Goal: Transaction & Acquisition: Purchase product/service

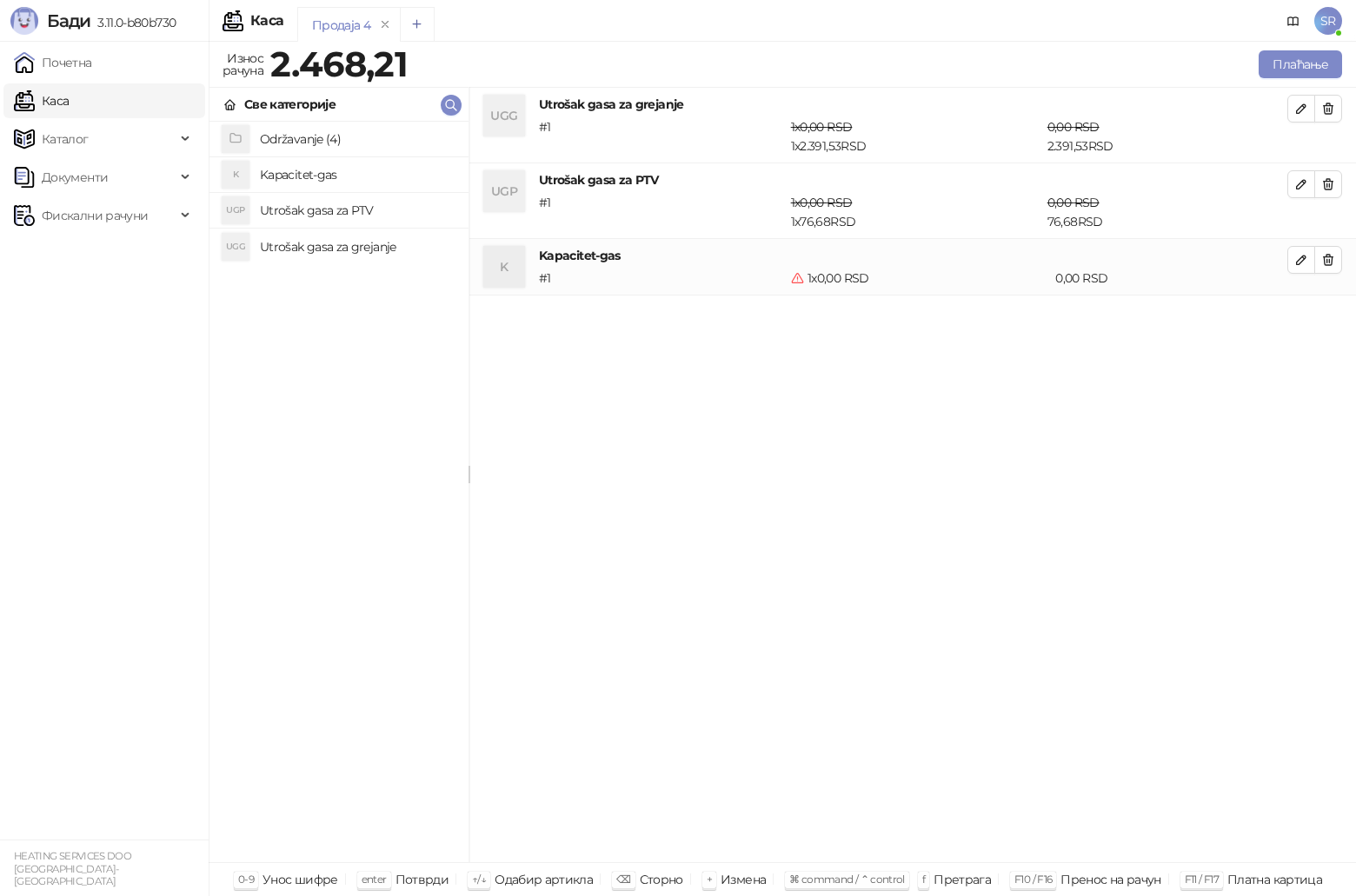
click at [417, 26] on icon "Add tab" at bounding box center [417, 24] width 8 height 8
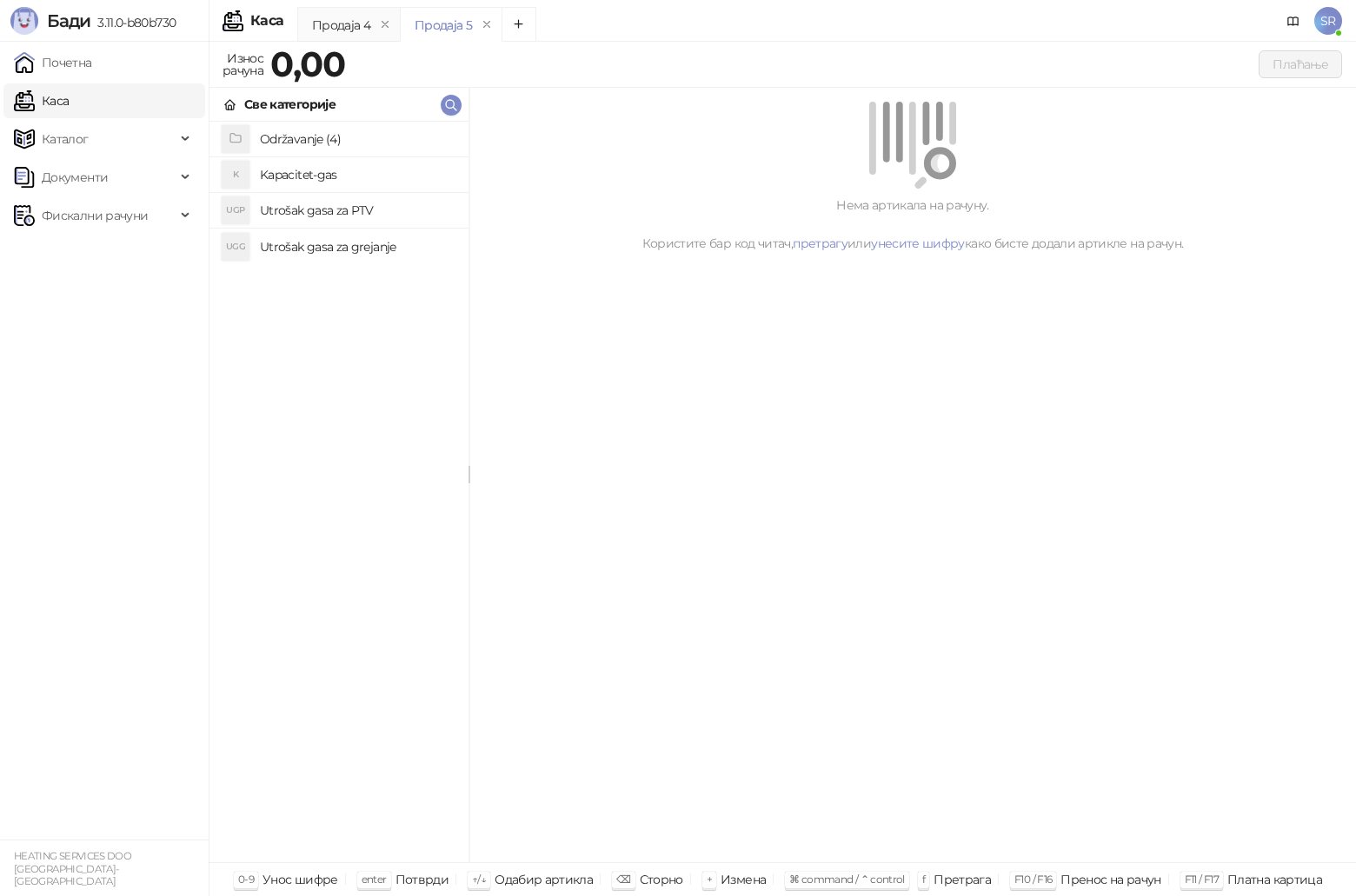
click at [334, 243] on h4 "Utrošak gasa za grejanje" at bounding box center [357, 247] width 194 height 28
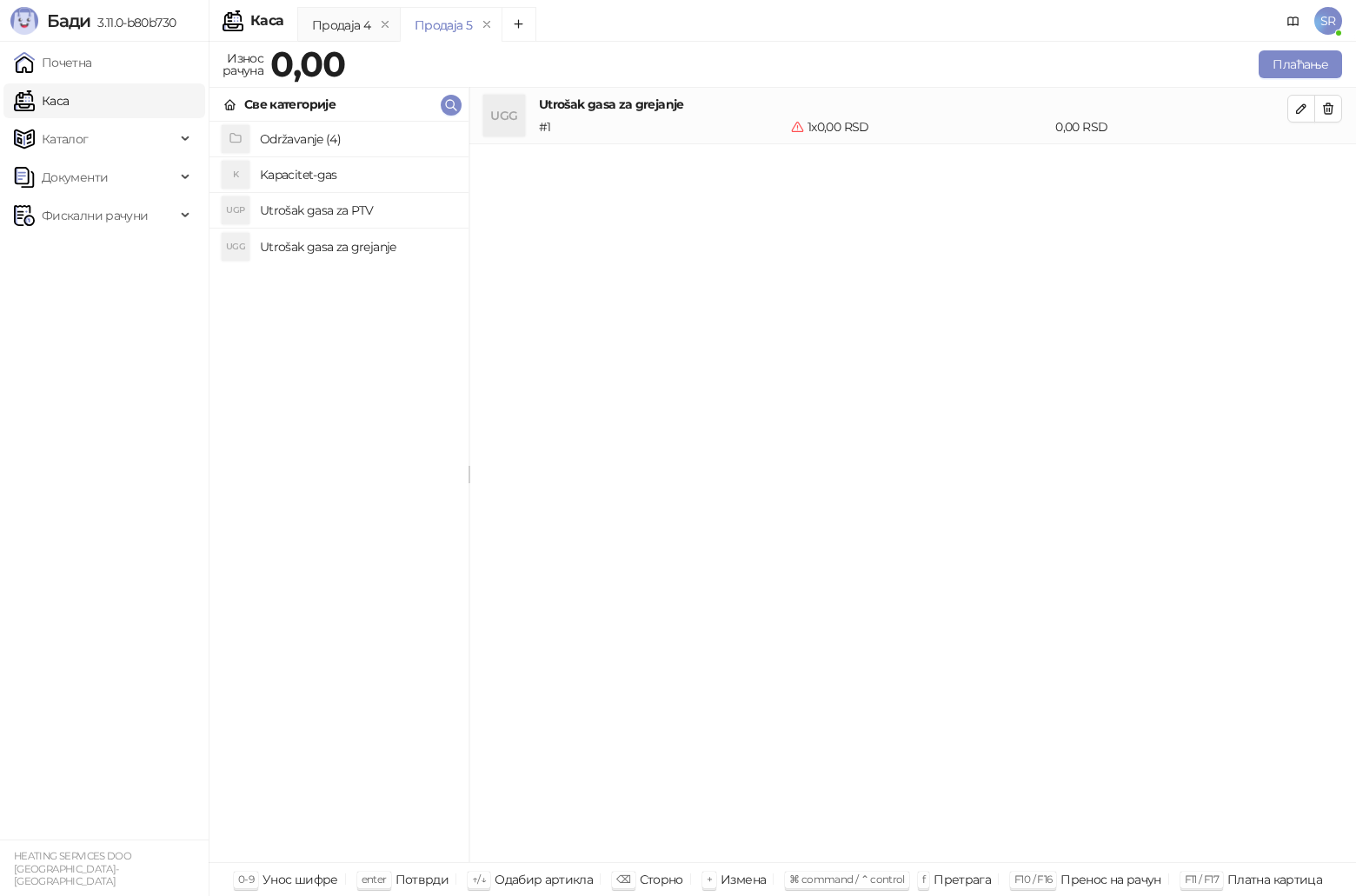
click at [344, 204] on h4 "Utrošak gasa za PTV" at bounding box center [357, 210] width 194 height 28
click at [327, 177] on h4 "Kapacitet-gas" at bounding box center [357, 175] width 194 height 28
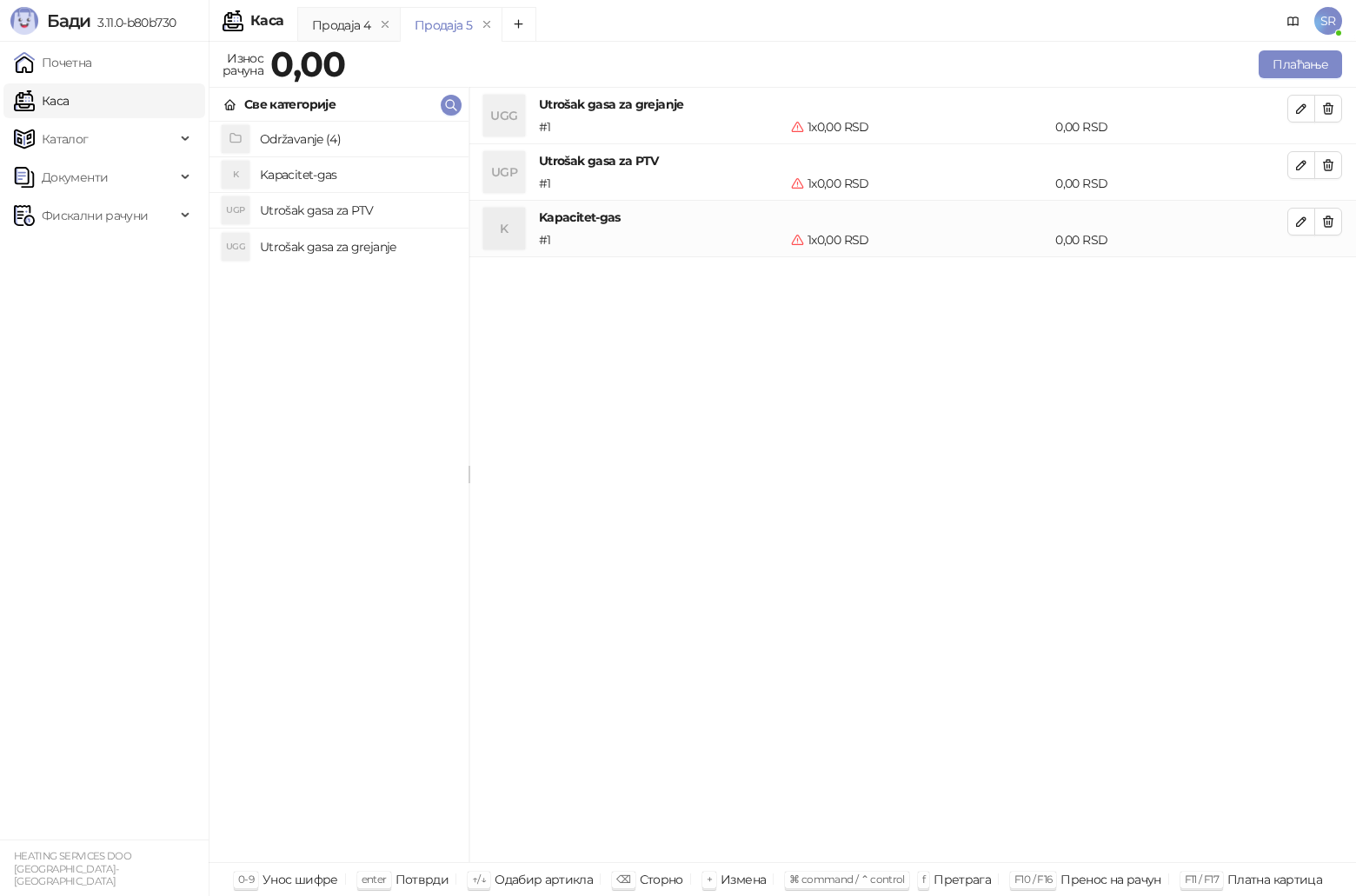
click at [805, 429] on div "UGG Utrošak gasa za grejanje # 1 1 x 0,00 RSD 0,00 RSD UGP Utrošak gasa za PTV …" at bounding box center [913, 476] width 886 height 776
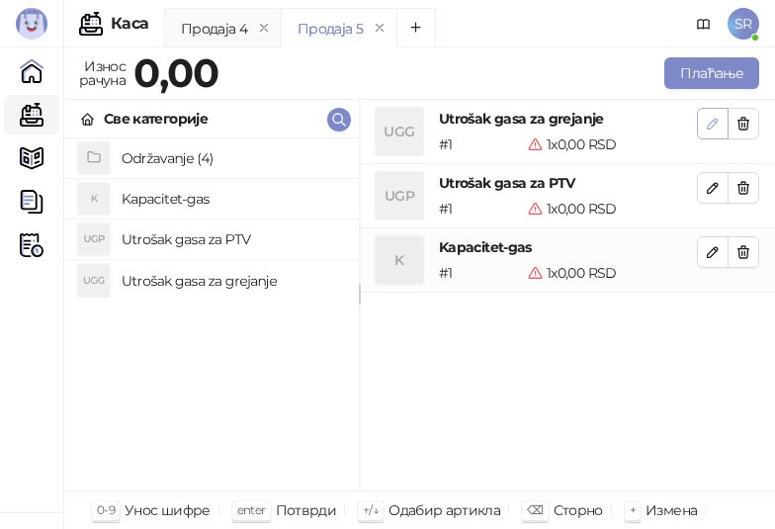
click at [711, 116] on icon "button" at bounding box center [713, 124] width 16 height 16
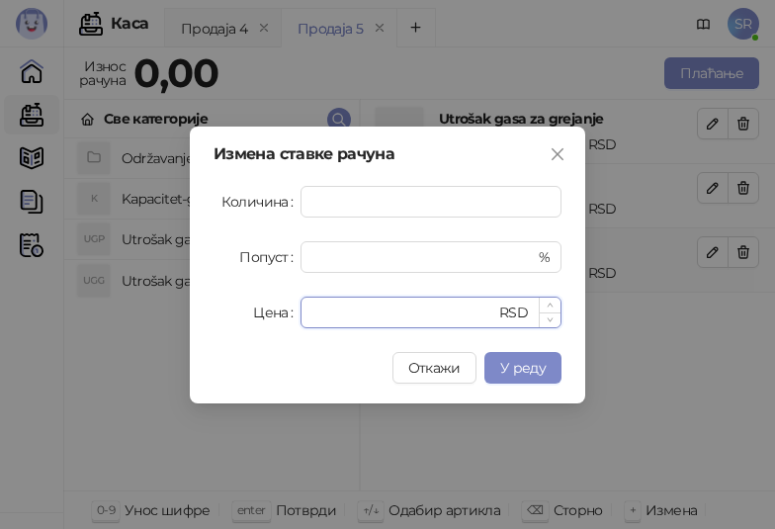
click at [345, 315] on input "*" at bounding box center [403, 313] width 183 height 30
paste input "*******"
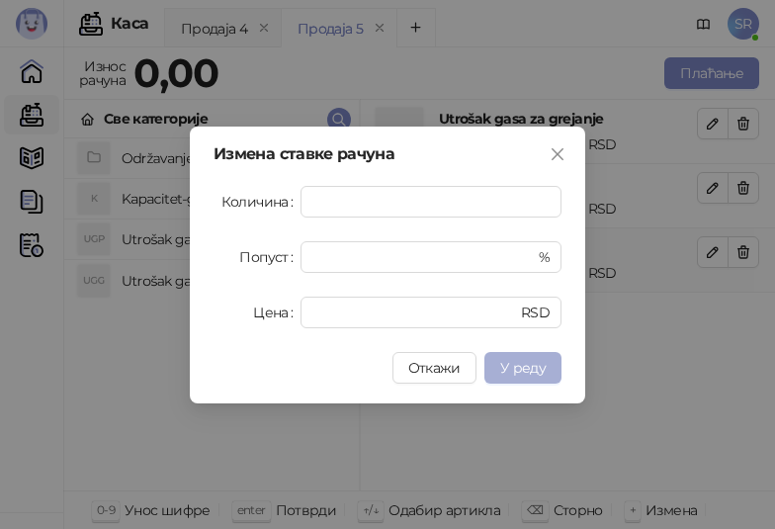
click at [521, 359] on span "У реду" at bounding box center [522, 368] width 45 height 18
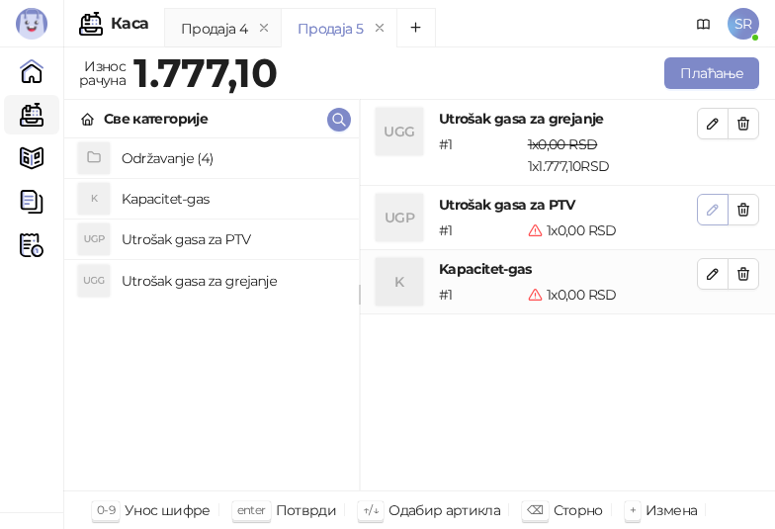
click at [709, 210] on icon "button" at bounding box center [713, 210] width 16 height 16
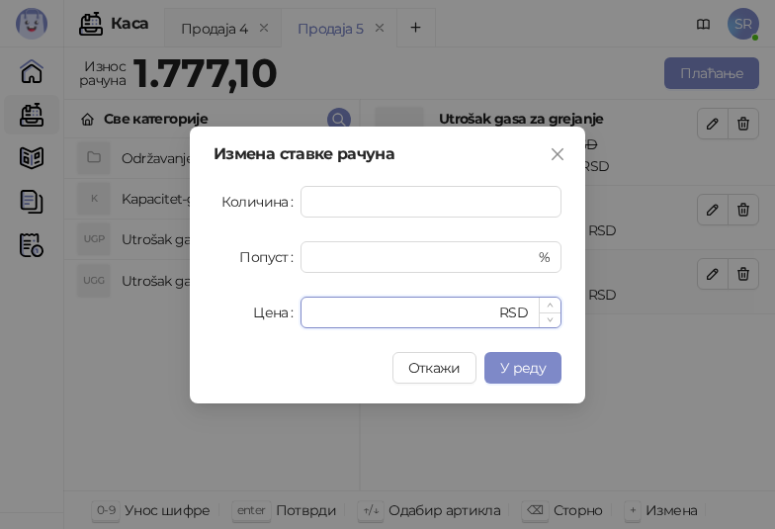
click at [371, 317] on input "*" at bounding box center [403, 313] width 183 height 30
drag, startPoint x: 357, startPoint y: 312, endPoint x: 273, endPoint y: 314, distance: 84.1
click at [273, 314] on div "Цена * RSD" at bounding box center [388, 313] width 348 height 32
paste input "*****"
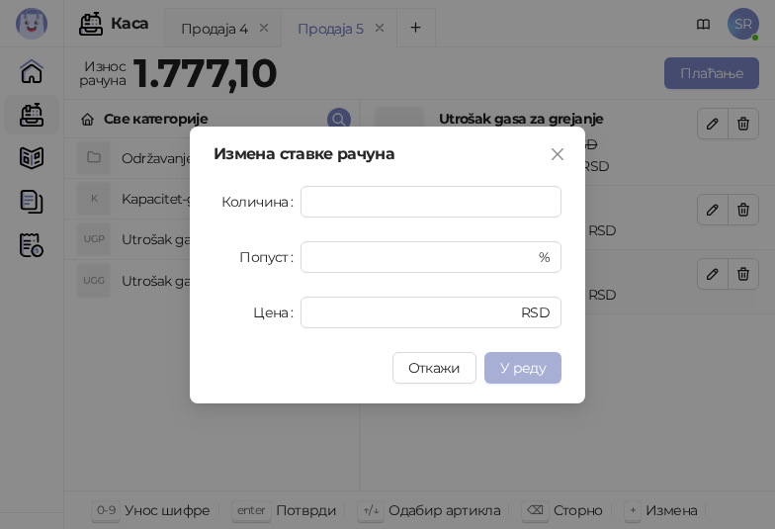
click at [533, 366] on span "У реду" at bounding box center [522, 368] width 45 height 18
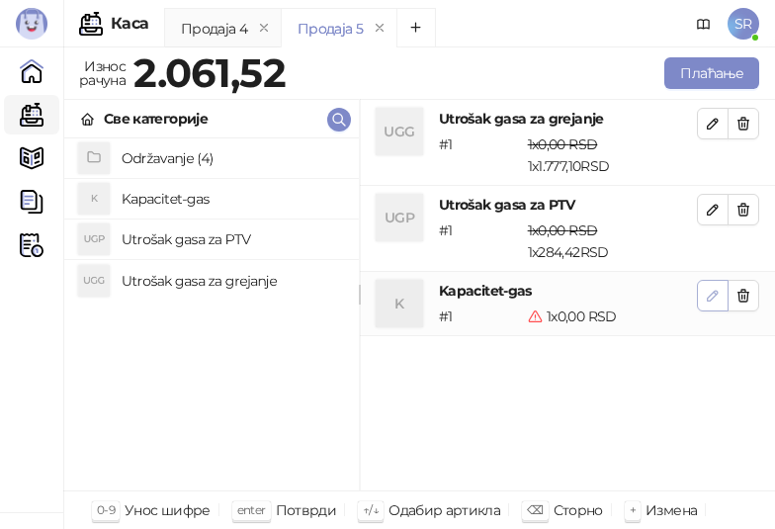
click at [716, 295] on icon "button" at bounding box center [713, 296] width 10 height 10
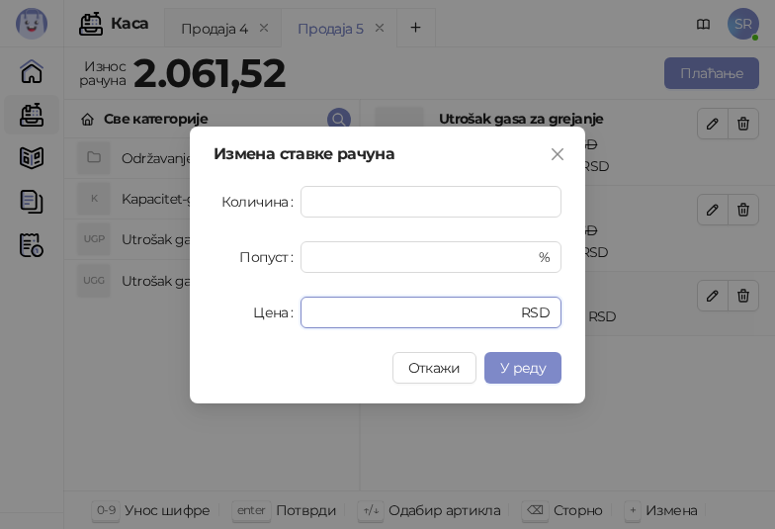
drag, startPoint x: 408, startPoint y: 320, endPoint x: 151, endPoint y: 320, distance: 257.1
click at [151, 320] on div "Измена ставке рачуна Количина * Попуст * % Цена * RSD Откажи У реду" at bounding box center [387, 264] width 775 height 529
paste input "*****"
type input "******"
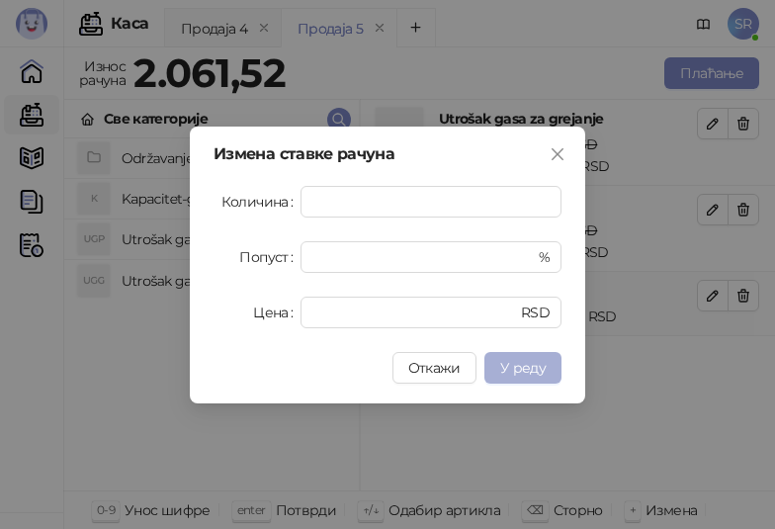
click at [551, 371] on button "У реду" at bounding box center [522, 368] width 77 height 32
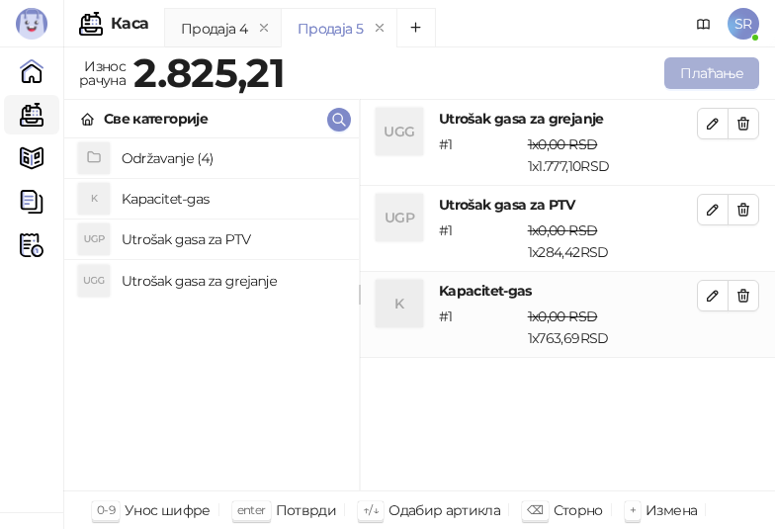
click at [692, 66] on button "Плаћање" at bounding box center [711, 73] width 95 height 32
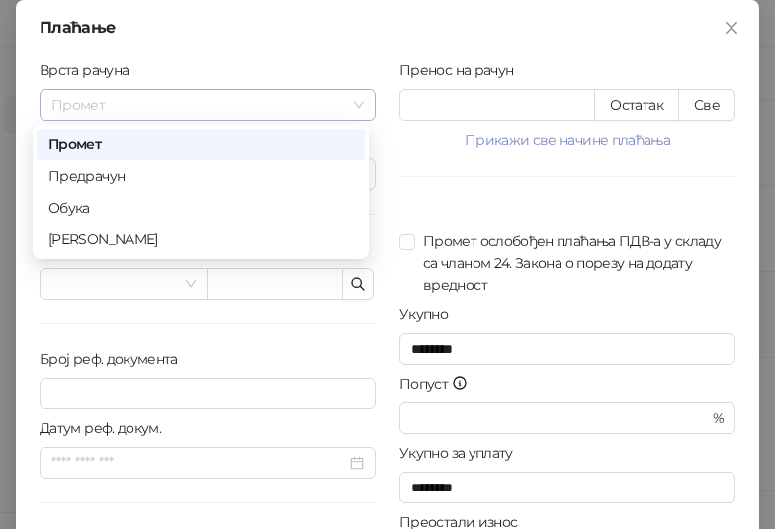
click at [352, 105] on span "Промет" at bounding box center [207, 105] width 312 height 30
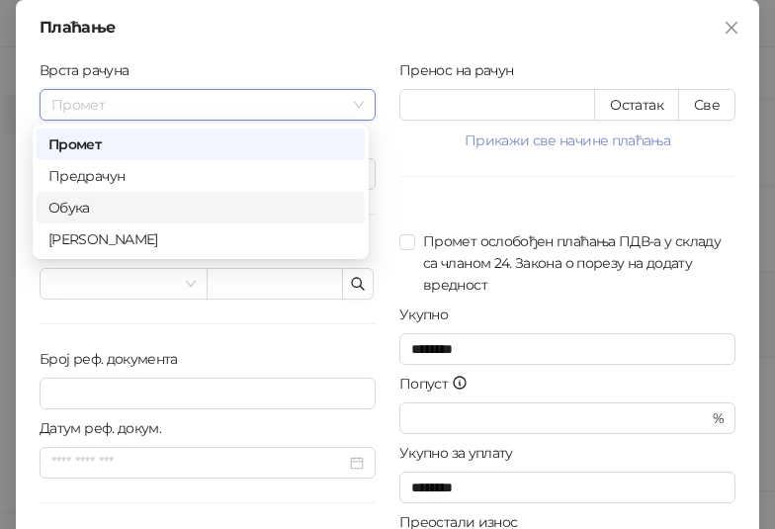
click at [92, 202] on div "Обука" at bounding box center [200, 208] width 305 height 22
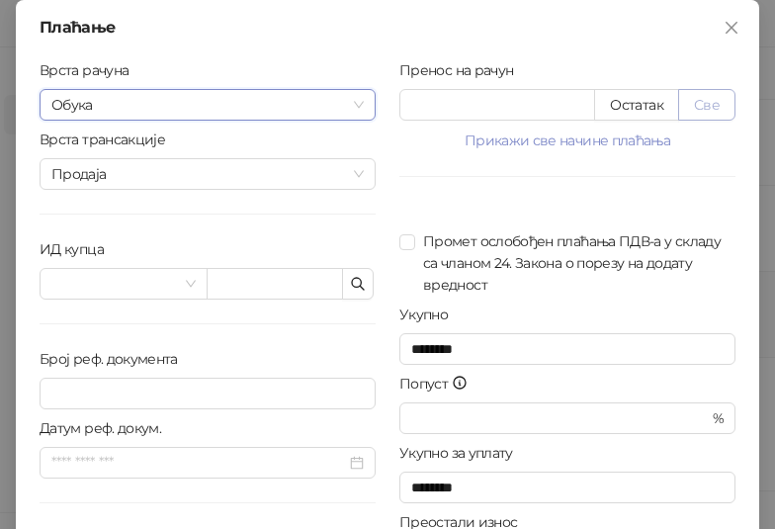
click at [712, 98] on button "Све" at bounding box center [706, 105] width 57 height 32
type input "*******"
type input "****"
click at [183, 283] on span at bounding box center [123, 284] width 144 height 30
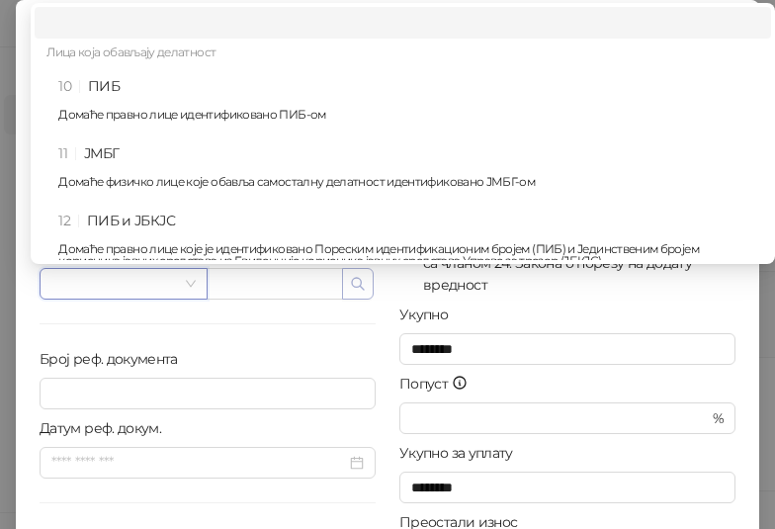
click at [350, 285] on icon "button" at bounding box center [358, 284] width 16 height 16
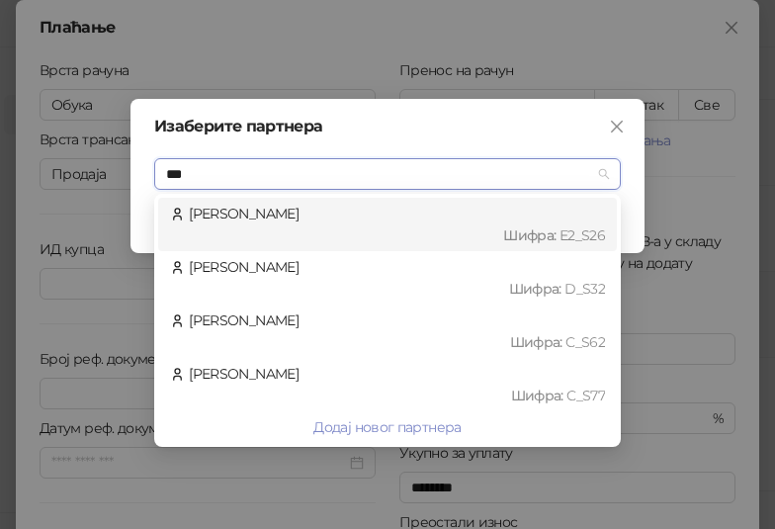
type input "****"
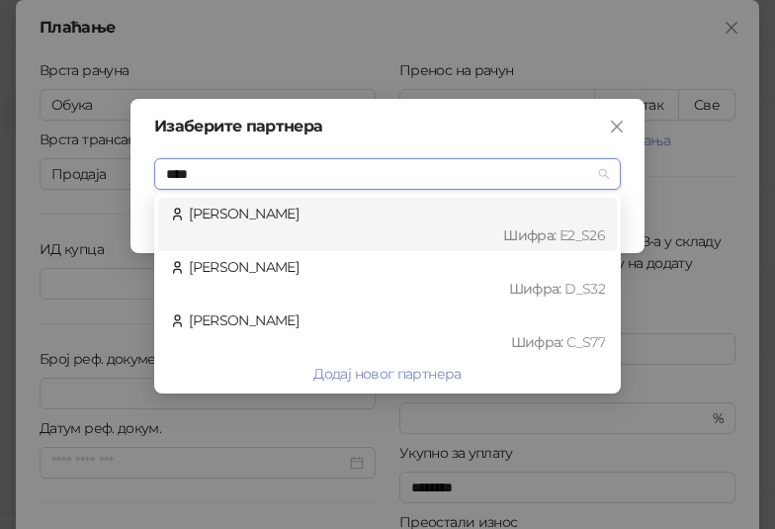
click at [269, 215] on div "[PERSON_NAME] : Е2_S26" at bounding box center [387, 225] width 435 height 44
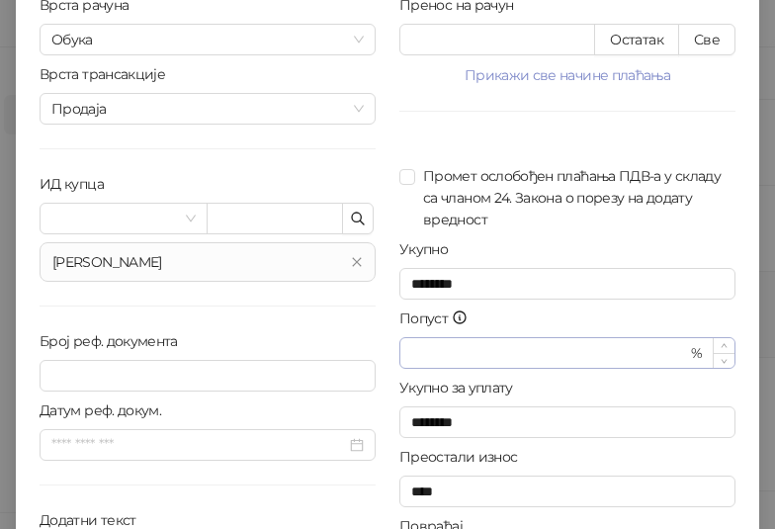
scroll to position [99, 0]
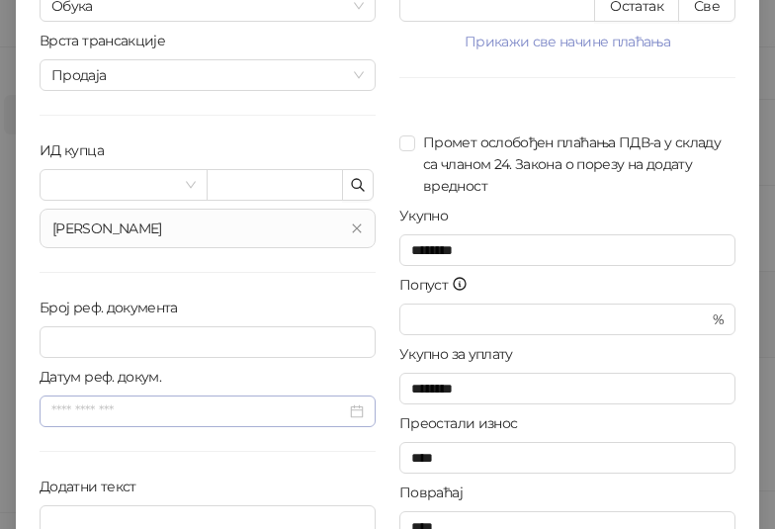
click at [353, 417] on div at bounding box center [207, 411] width 312 height 22
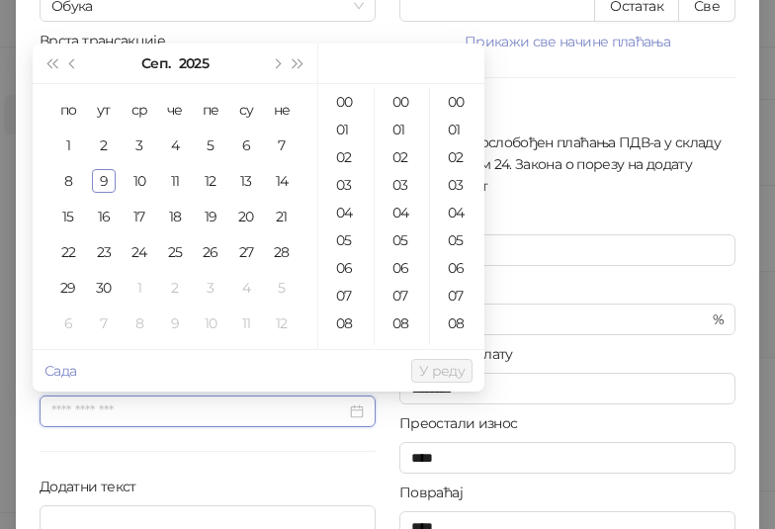
click at [349, 417] on div at bounding box center [207, 411] width 312 height 22
click at [286, 468] on div "Врста рачуна Обука Врста трансакције Продаја ИД купца [PERSON_NAME] реф. докуме…" at bounding box center [208, 263] width 360 height 606
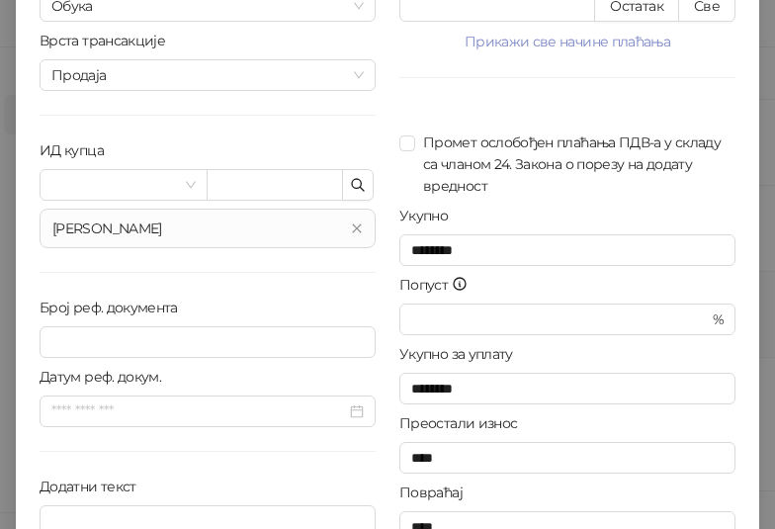
scroll to position [200, 0]
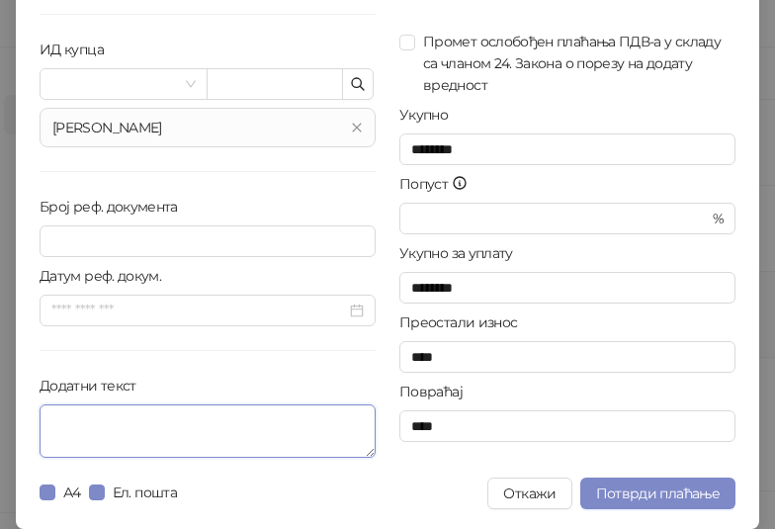
click at [116, 422] on textarea "Додатни текст" at bounding box center [208, 430] width 336 height 53
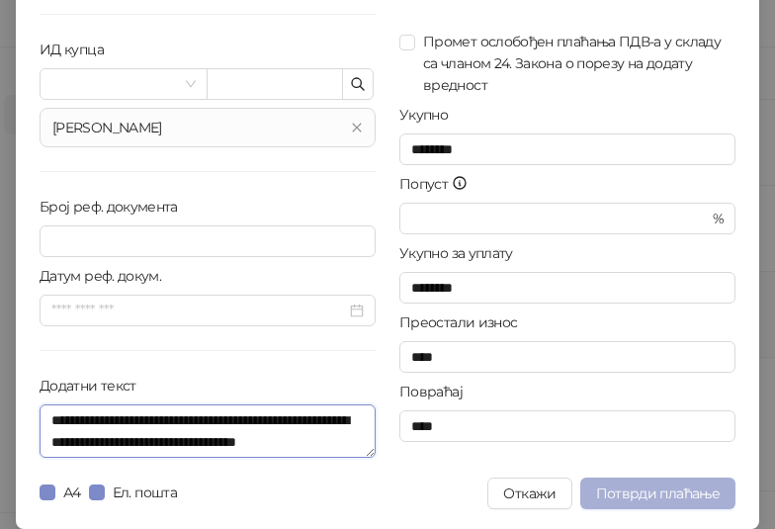
type textarea "**********"
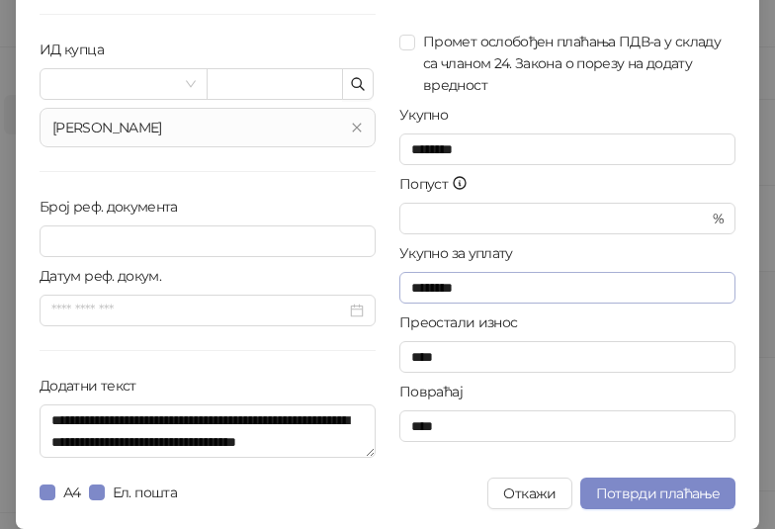
drag, startPoint x: 630, startPoint y: 497, endPoint x: 615, endPoint y: 289, distance: 209.1
click at [619, 293] on div "**********" at bounding box center [387, 164] width 743 height 729
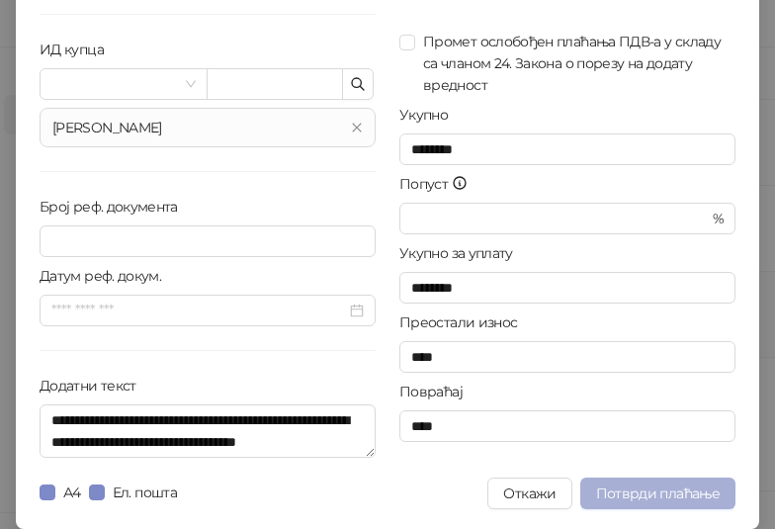
click at [658, 495] on span "Потврди плаћање" at bounding box center [658, 493] width 124 height 18
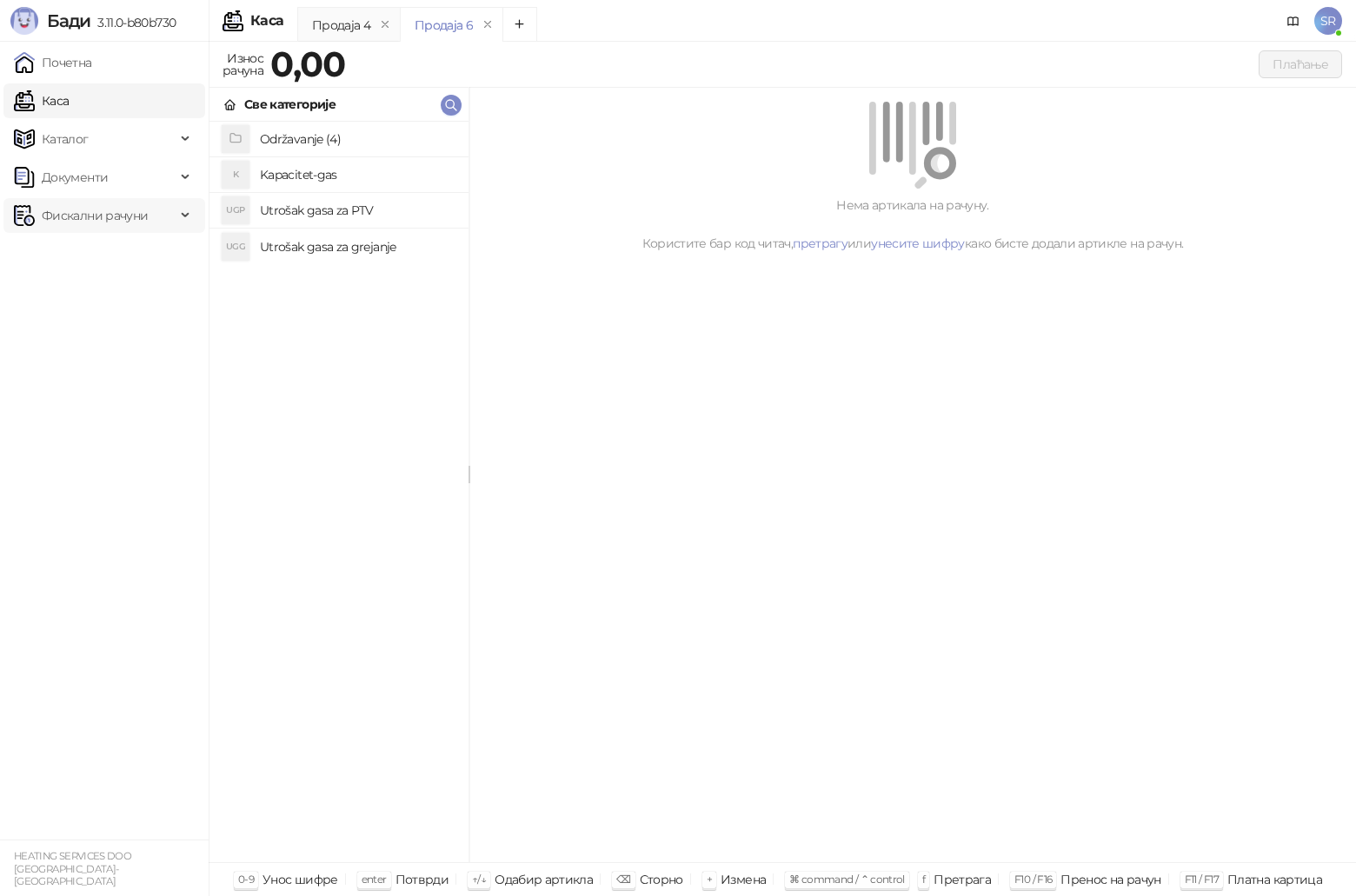
click at [113, 223] on span "Фискални рачуни" at bounding box center [94, 215] width 106 height 35
click at [96, 254] on link "Издати рачуни" at bounding box center [79, 254] width 116 height 35
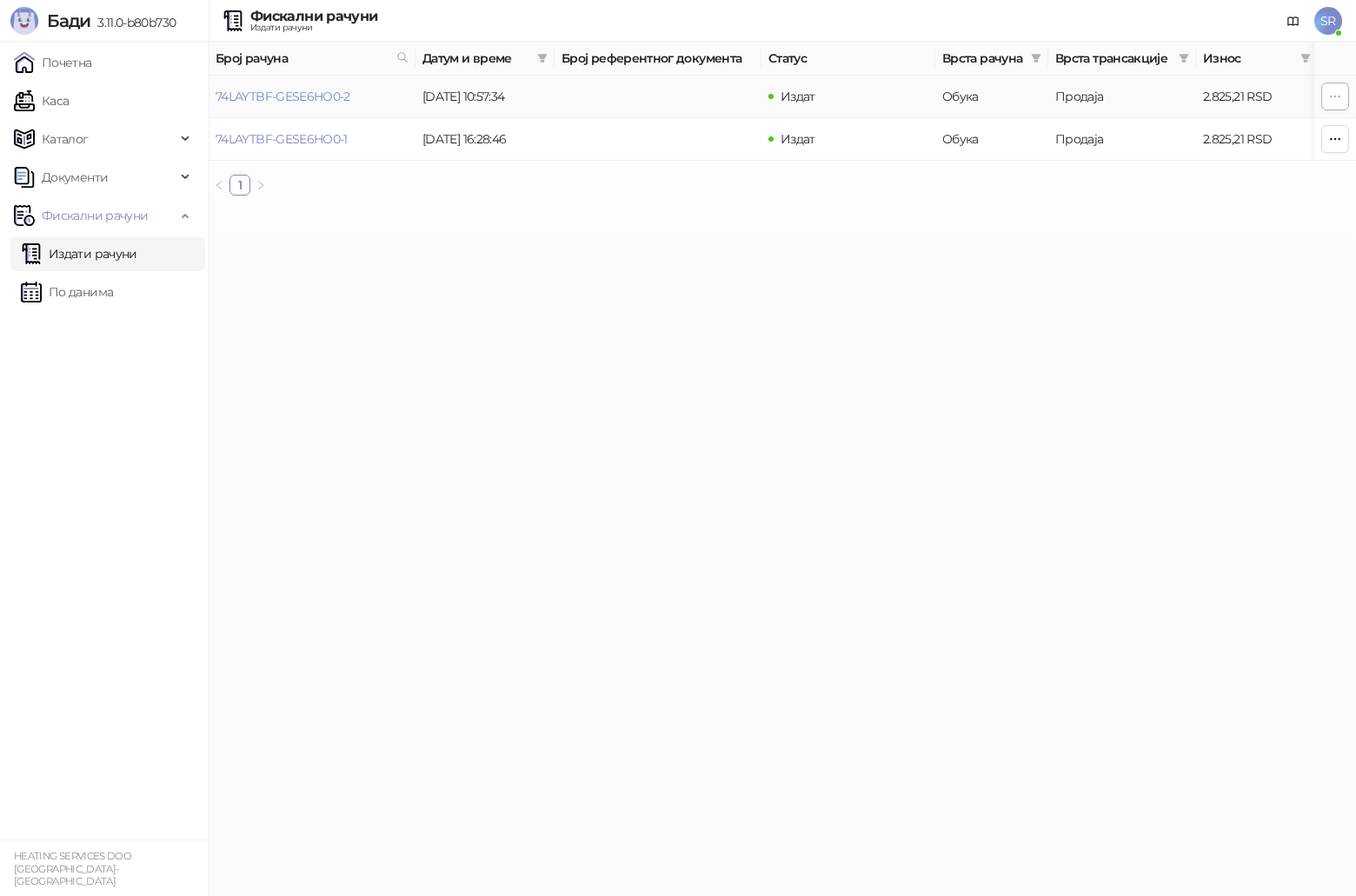
click at [1337, 98] on icon "button" at bounding box center [1336, 97] width 14 height 14
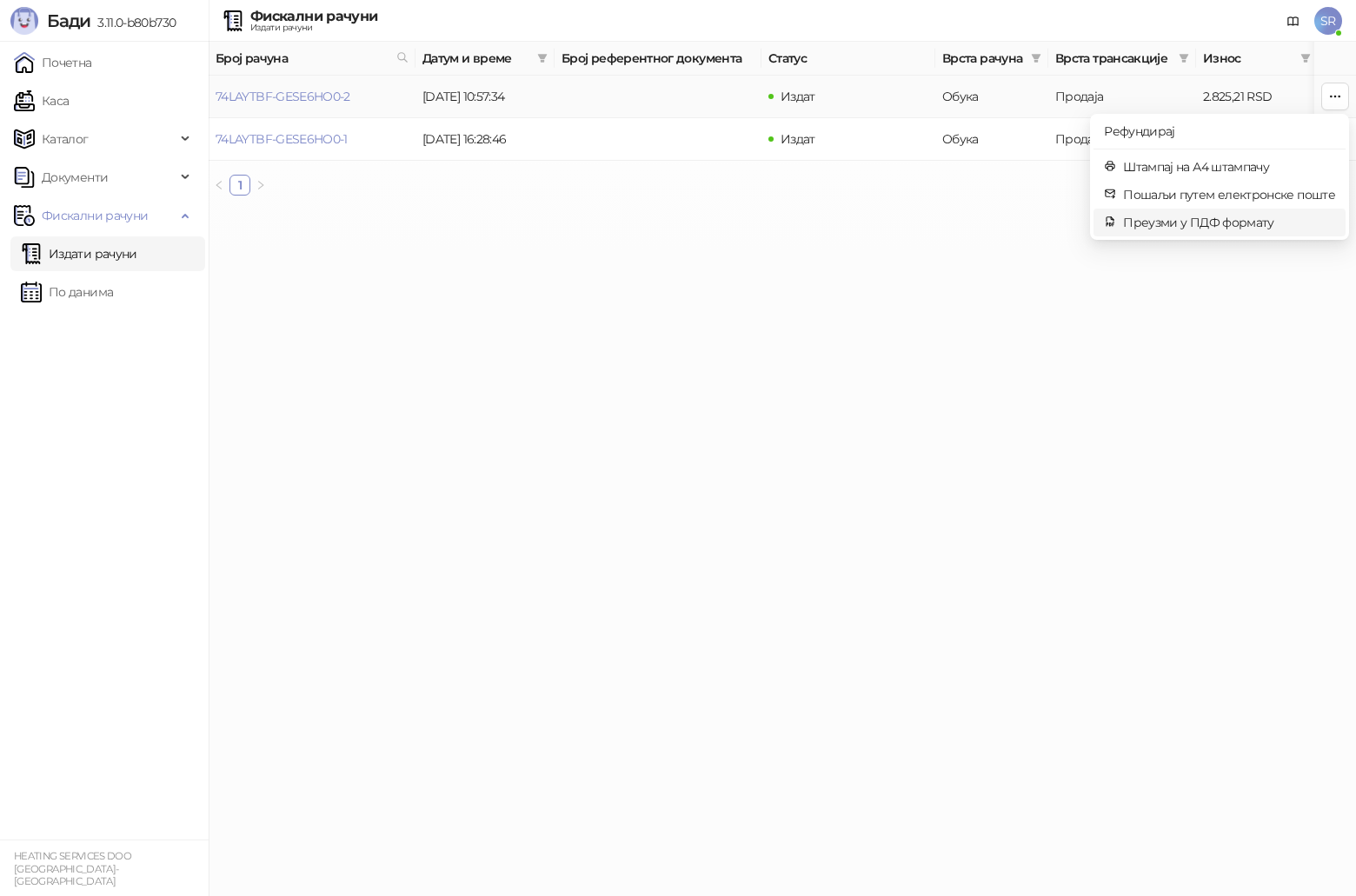
click at [1200, 221] on span "Преузми у ПДФ формату" at bounding box center [1228, 222] width 212 height 19
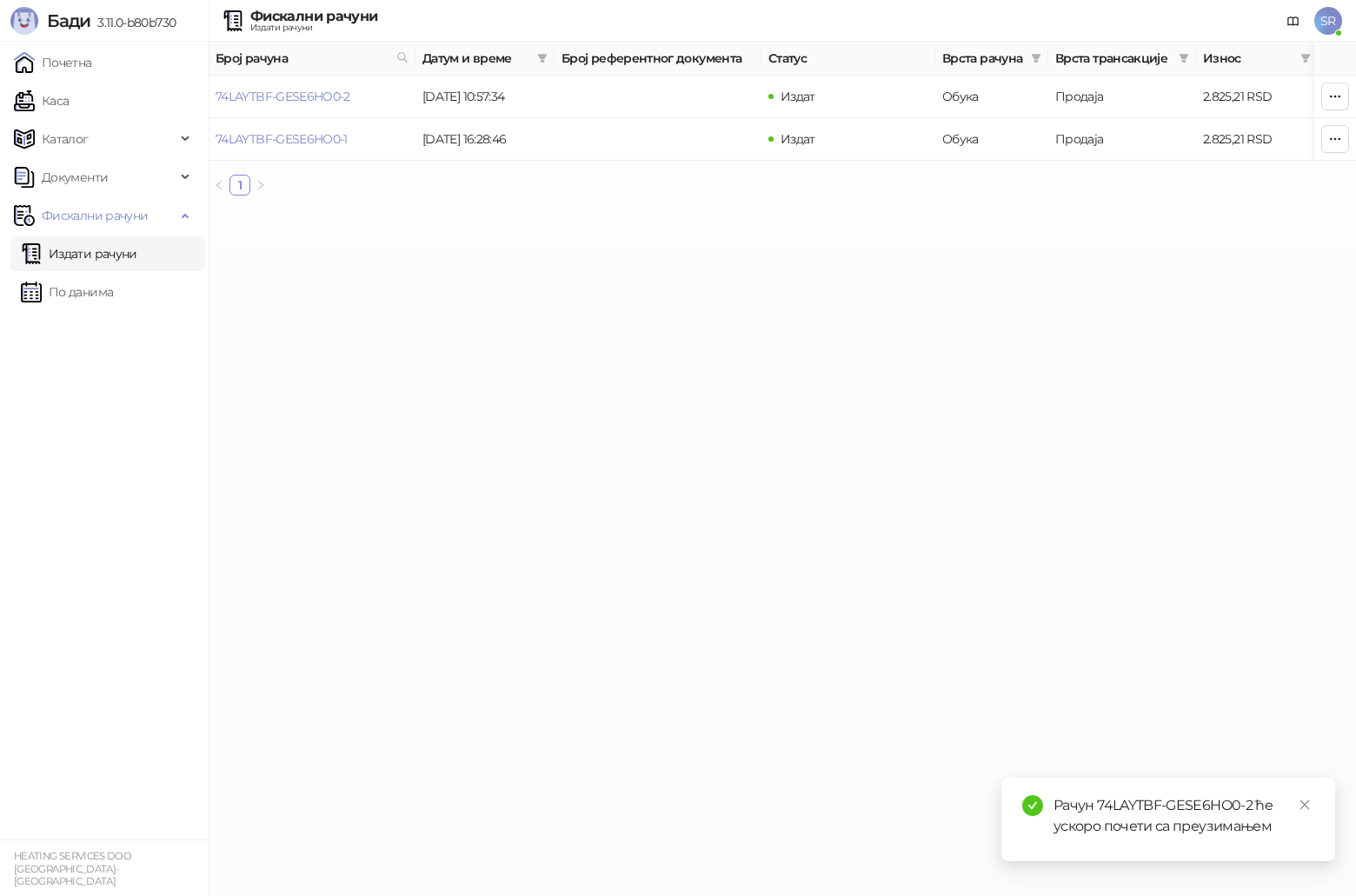
click at [1174, 827] on div "Рачун 74LAYTBF-GESE6HO0-2 ће ускоро почети са преузимањем" at bounding box center [1184, 816] width 261 height 41
click at [1344, 98] on button "button" at bounding box center [1336, 97] width 28 height 28
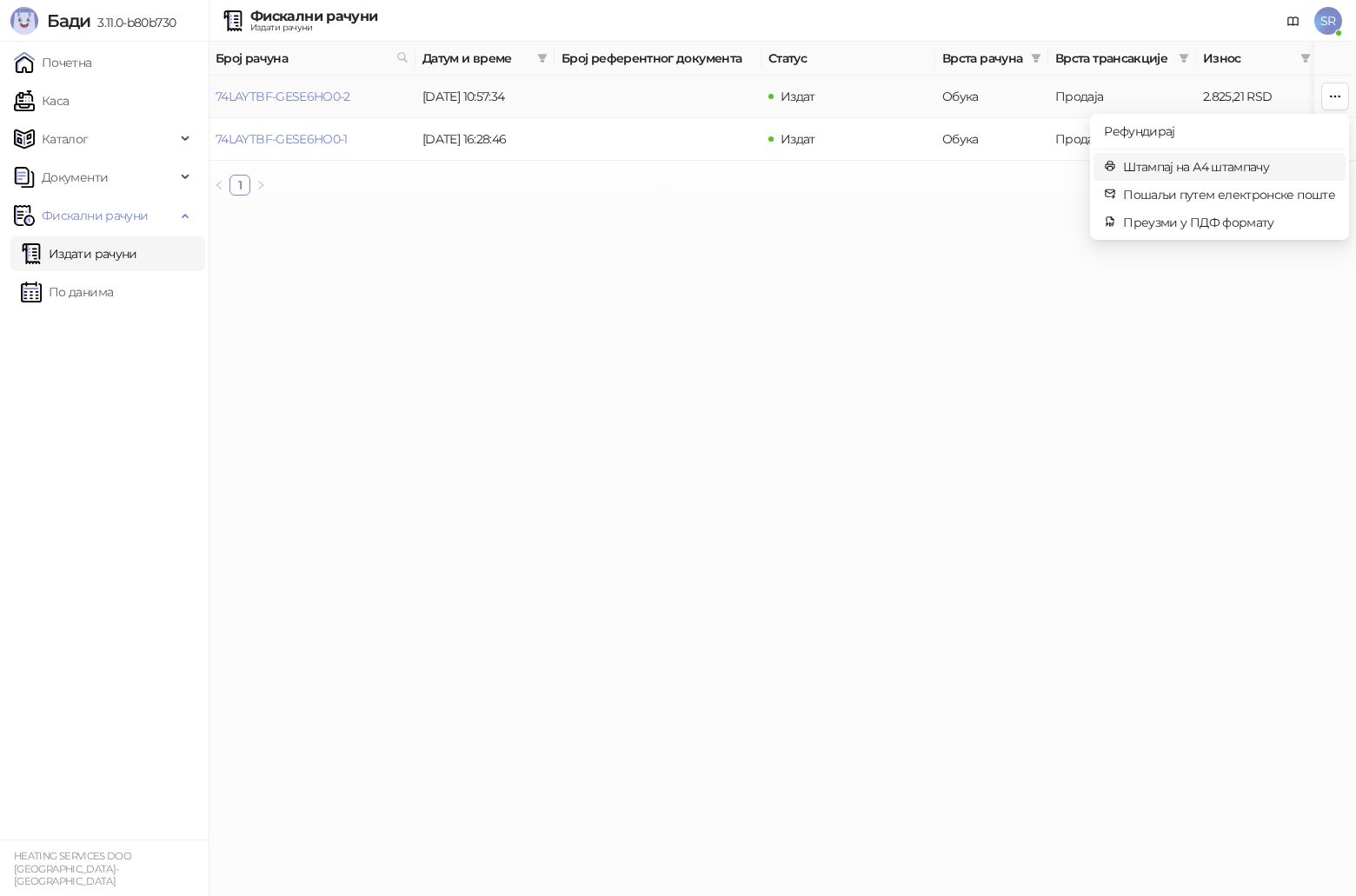
click at [1191, 168] on span "Штампај на А4 штампачу" at bounding box center [1228, 167] width 212 height 19
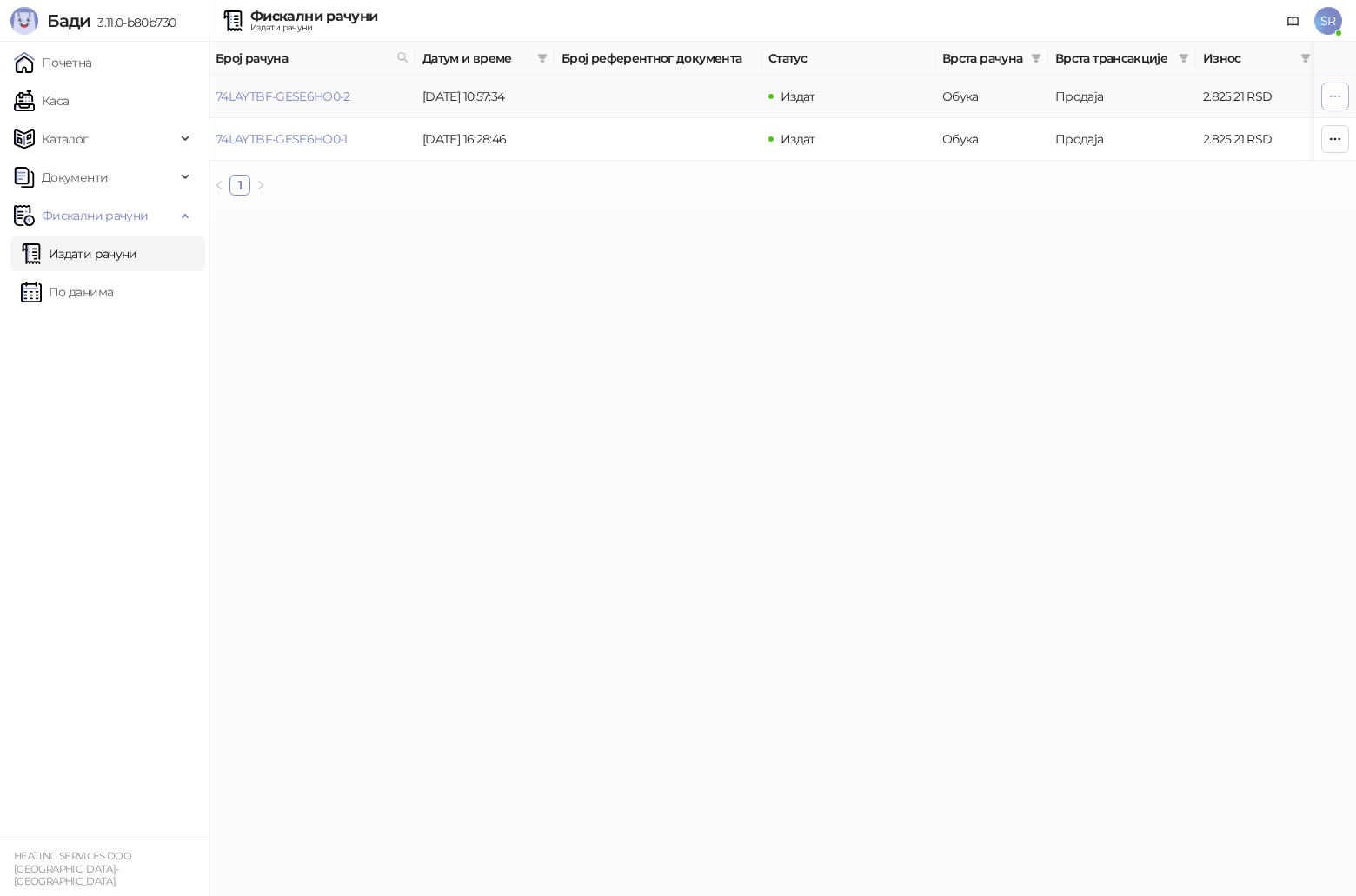
click at [1340, 93] on icon "button" at bounding box center [1336, 97] width 14 height 14
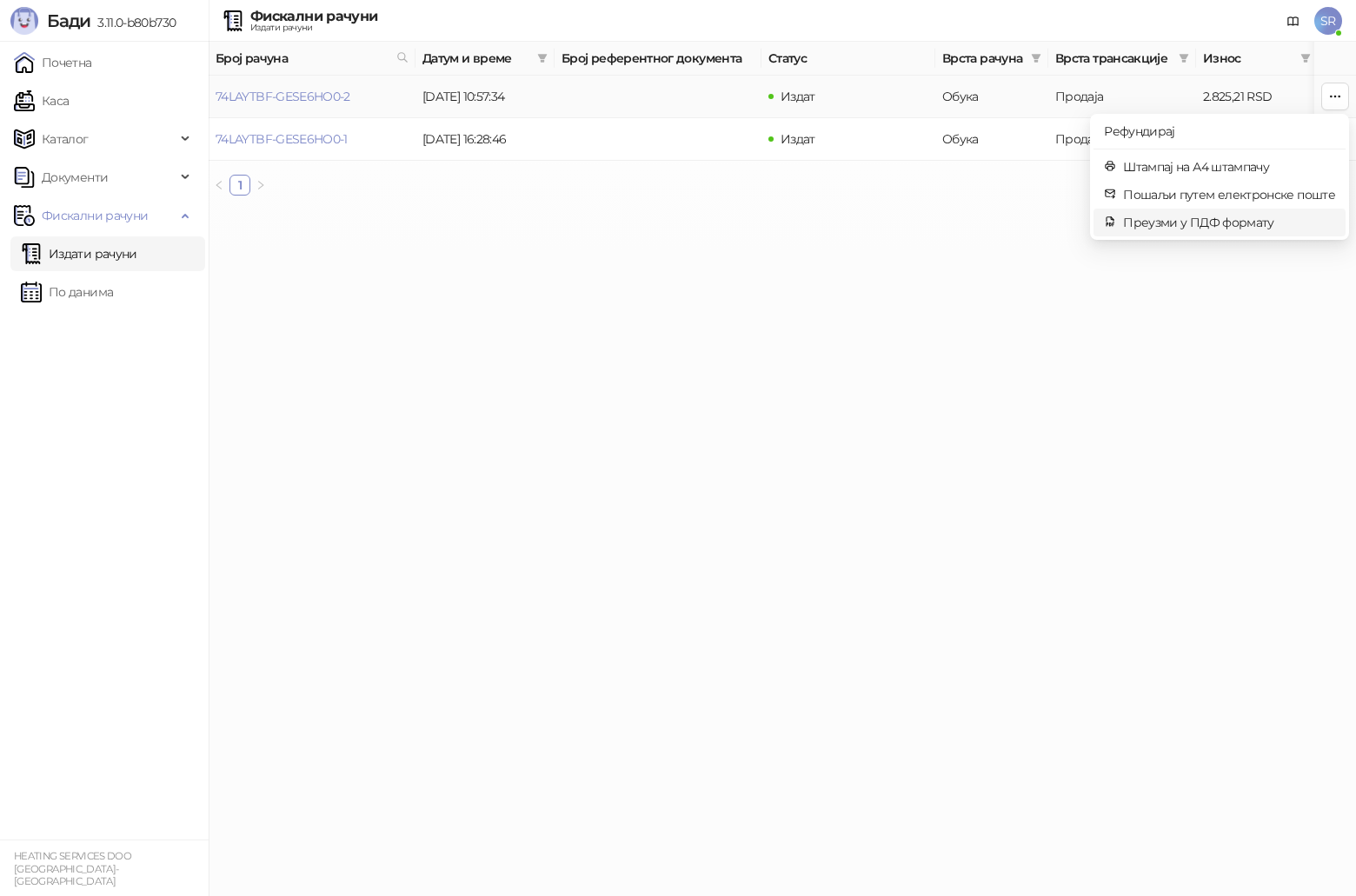
click at [1214, 217] on span "Преузми у ПДФ формату" at bounding box center [1228, 222] width 212 height 19
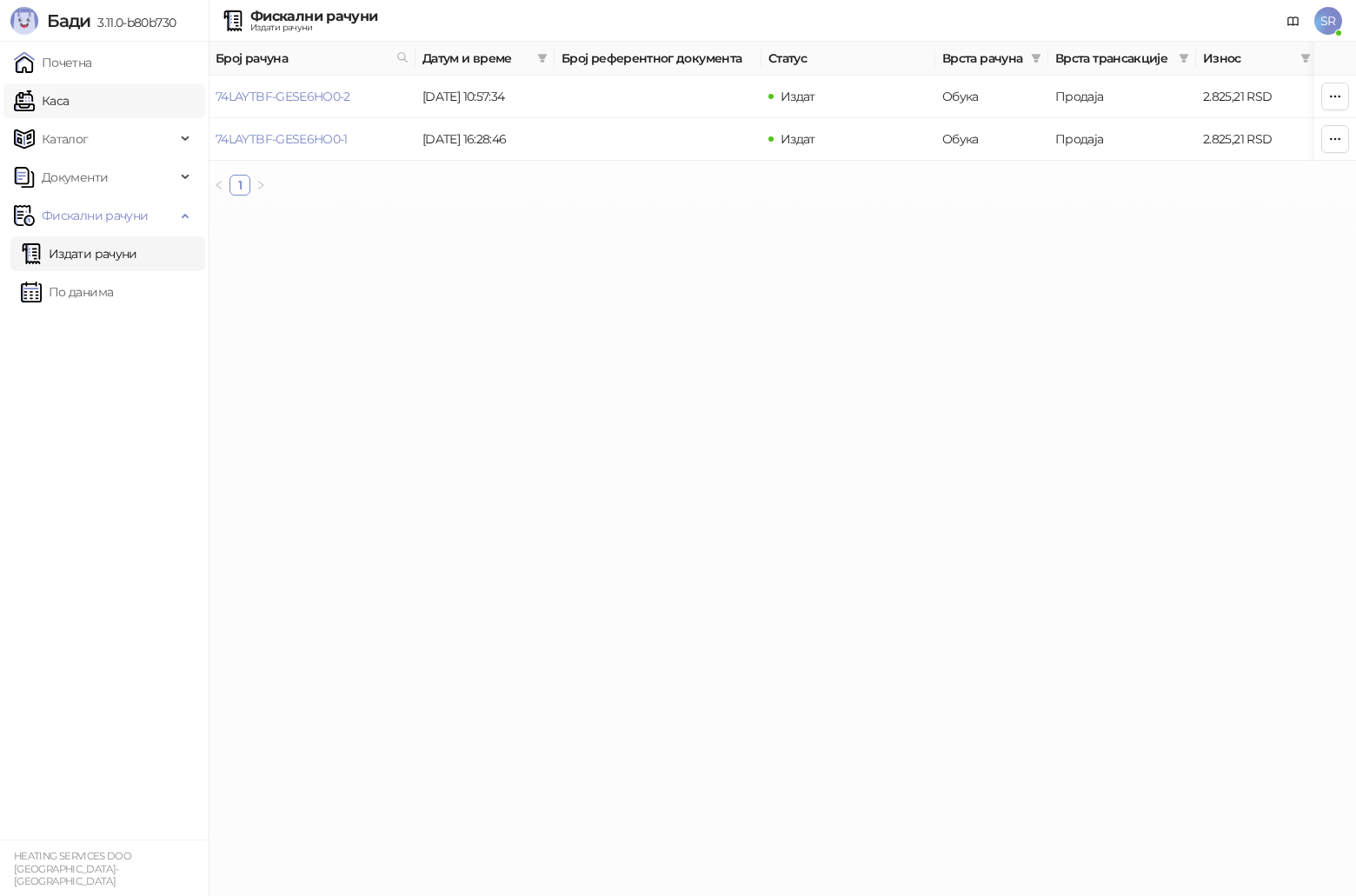
click at [69, 113] on link "Каса" at bounding box center [41, 101] width 55 height 35
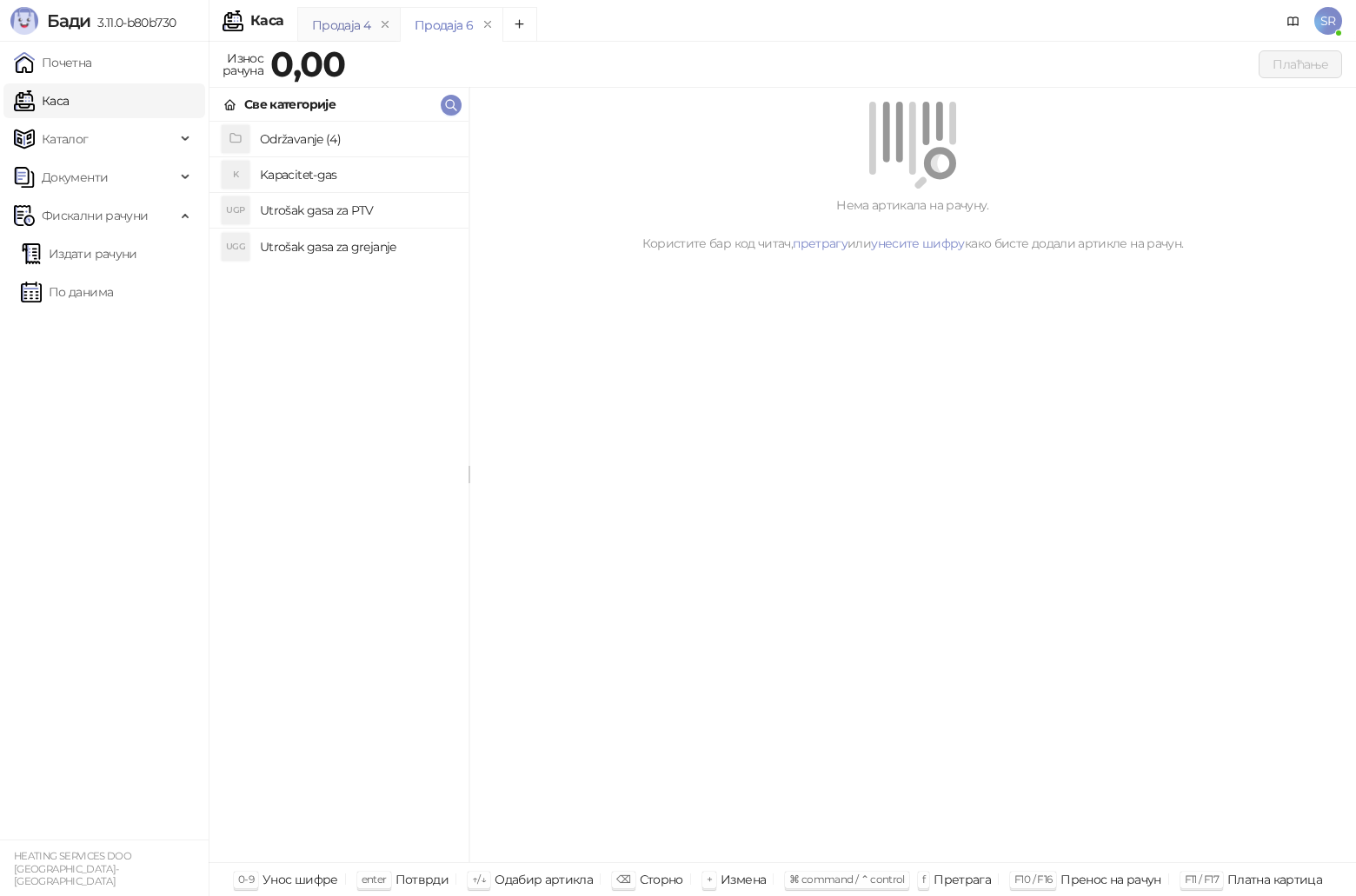
click at [336, 22] on div "Продаја 4" at bounding box center [341, 25] width 58 height 19
